Goal: Task Accomplishment & Management: Manage account settings

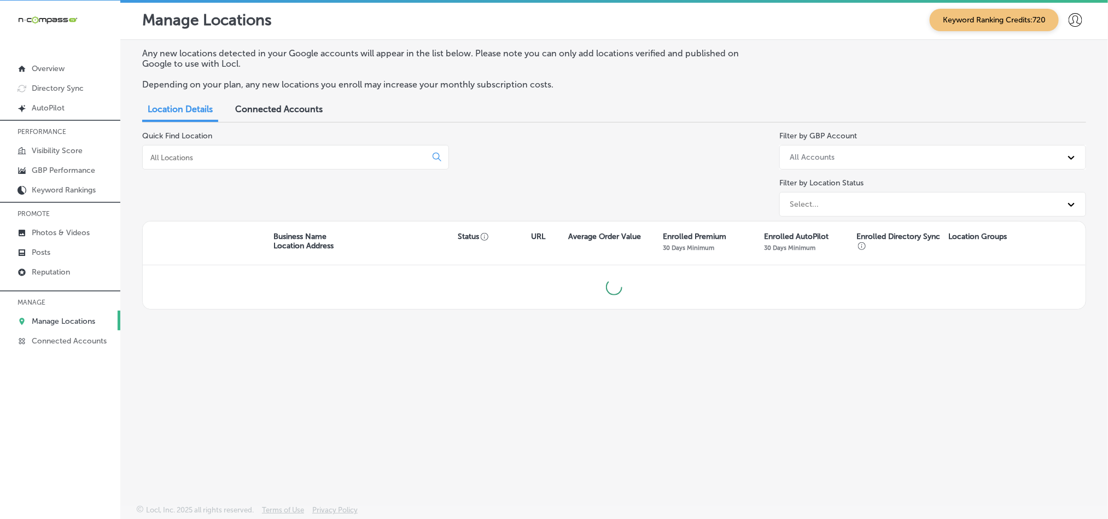
click at [191, 162] on div at bounding box center [295, 157] width 307 height 25
click at [199, 153] on input at bounding box center [286, 158] width 274 height 10
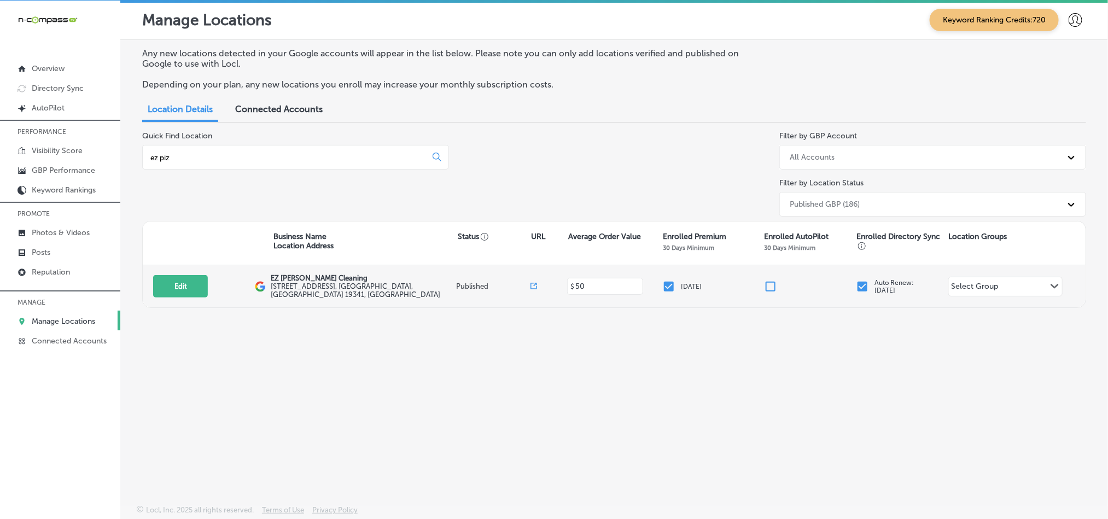
type input "ez piz"
click at [175, 267] on div "Edit This location is not published yet. EZ [PERSON_NAME] Cleaning [STREET_ADDR…" at bounding box center [614, 286] width 943 height 42
click at [175, 284] on button "Edit" at bounding box center [180, 286] width 55 height 22
select select "US"
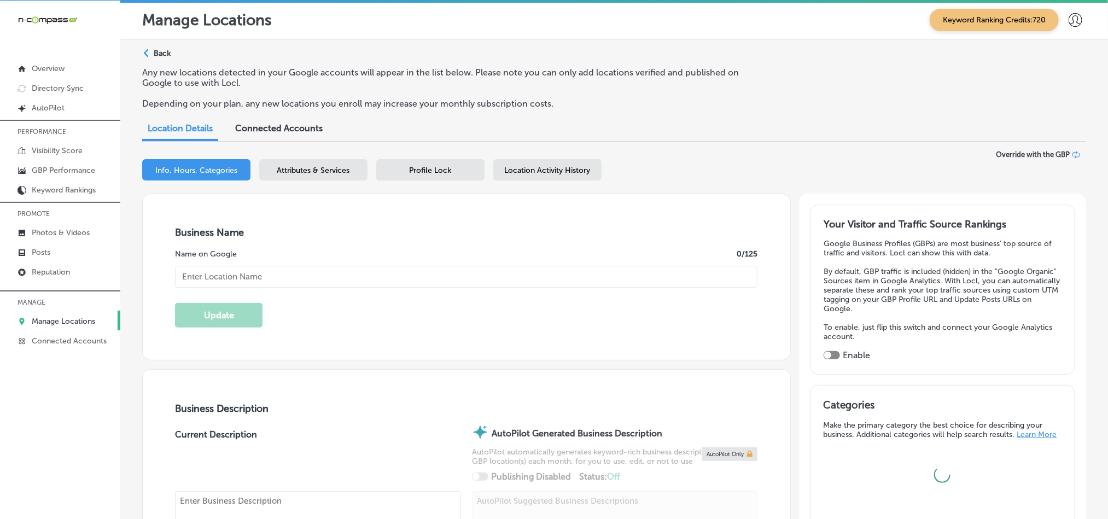
type textarea "EZ [PERSON_NAME] Cleaning is a local and woman-owned residential cleaning compa…"
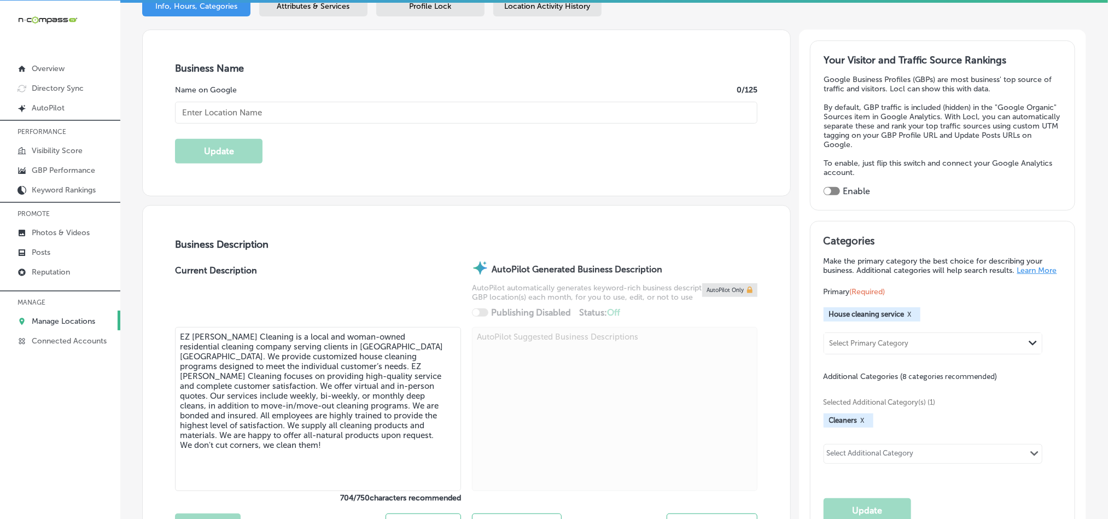
type input "[STREET_ADDRESS]"
type input "Exton"
type input "19341"
type input "US"
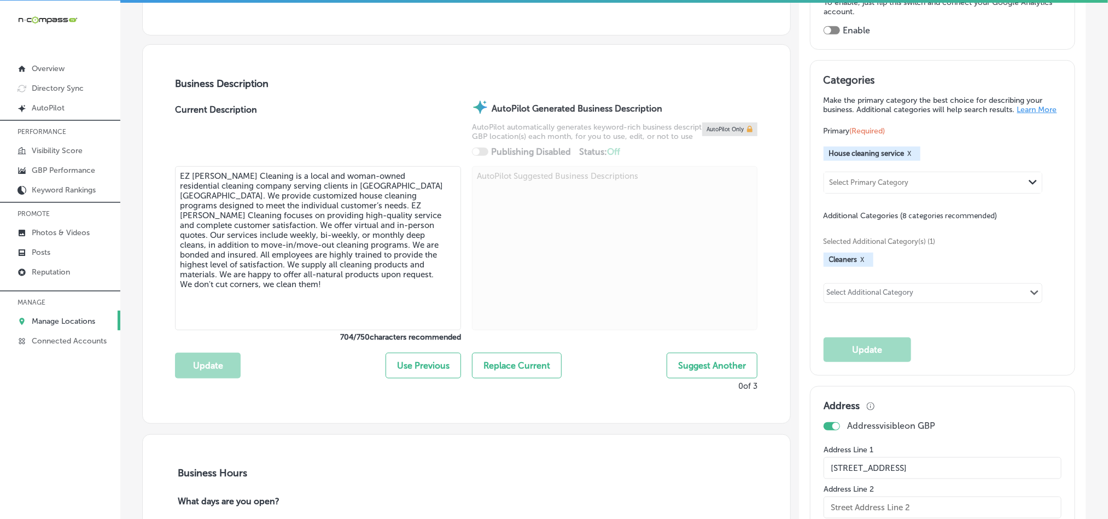
checkbox input "true"
type input "[URL][DOMAIN_NAME]"
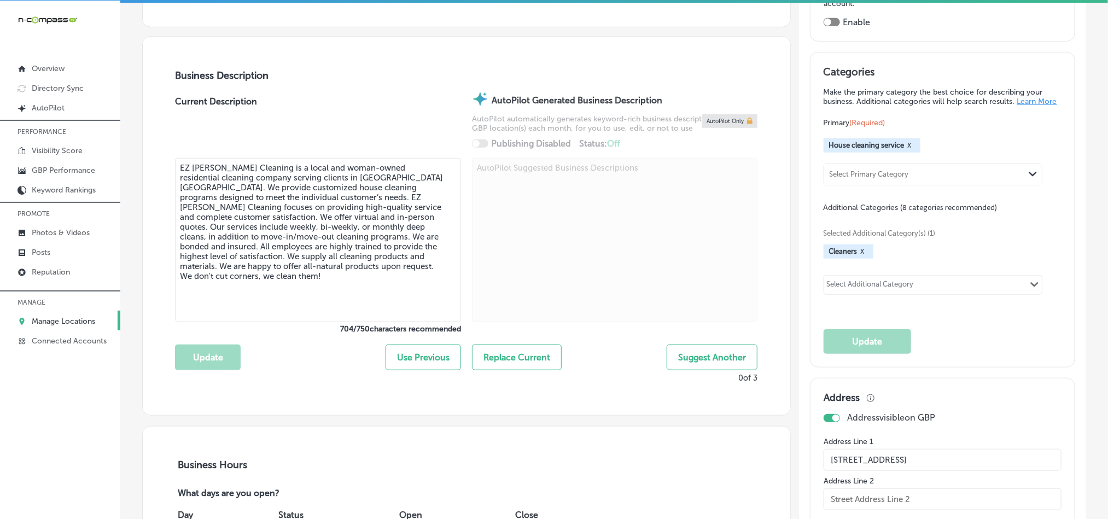
type input "EZ [PERSON_NAME] Cleaning"
type input "[PHONE_NUMBER]"
